Goal: Navigation & Orientation: Find specific page/section

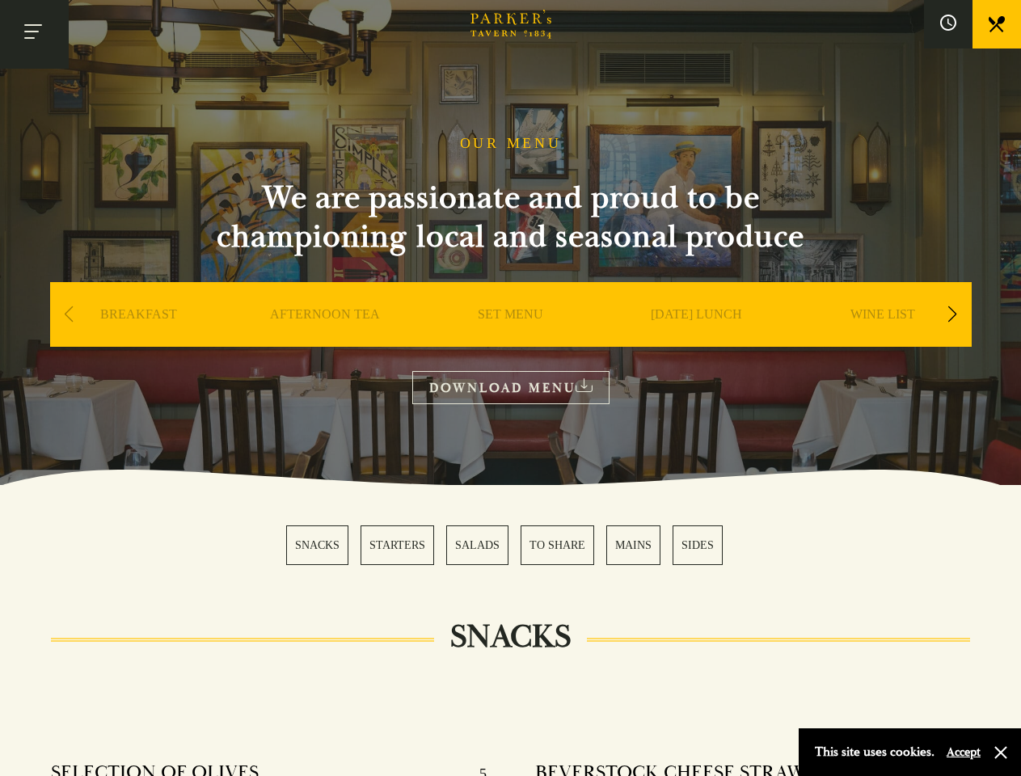
click at [34, 34] on button "Toggle navigation" at bounding box center [34, 34] width 69 height 69
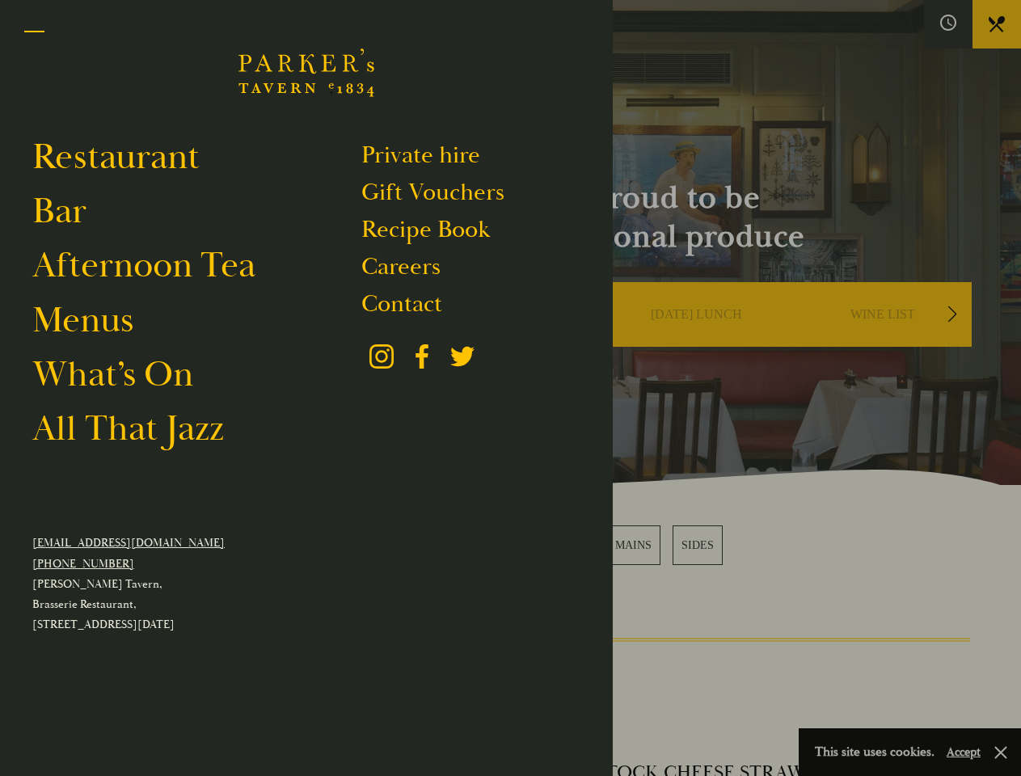
click at [948, 24] on div at bounding box center [510, 388] width 1021 height 776
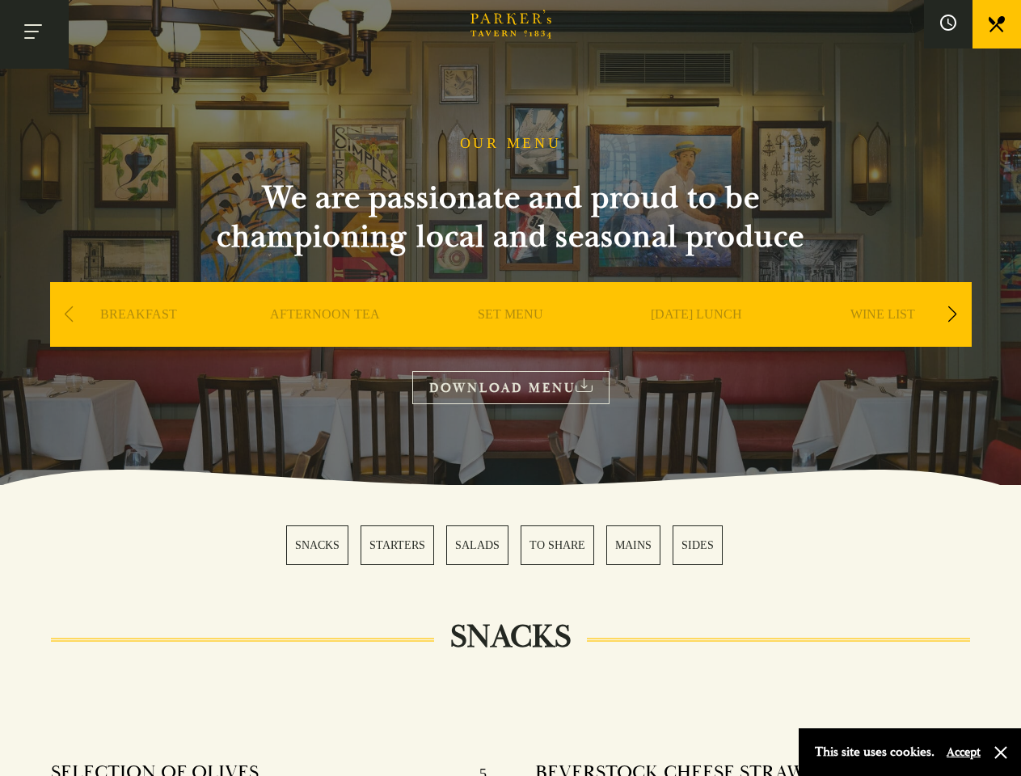
click at [952, 315] on div "Next slide" at bounding box center [952, 315] width 22 height 36
click at [69, 315] on div "Previous slide" at bounding box center [69, 315] width 22 height 36
click at [511, 545] on div "SNACKS STARTERS SALADS TO SHARE MAINS SIDES" at bounding box center [510, 545] width 448 height 40
click at [962, 752] on button "Accept" at bounding box center [963, 751] width 34 height 15
